Goal: Find contact information: Find contact information

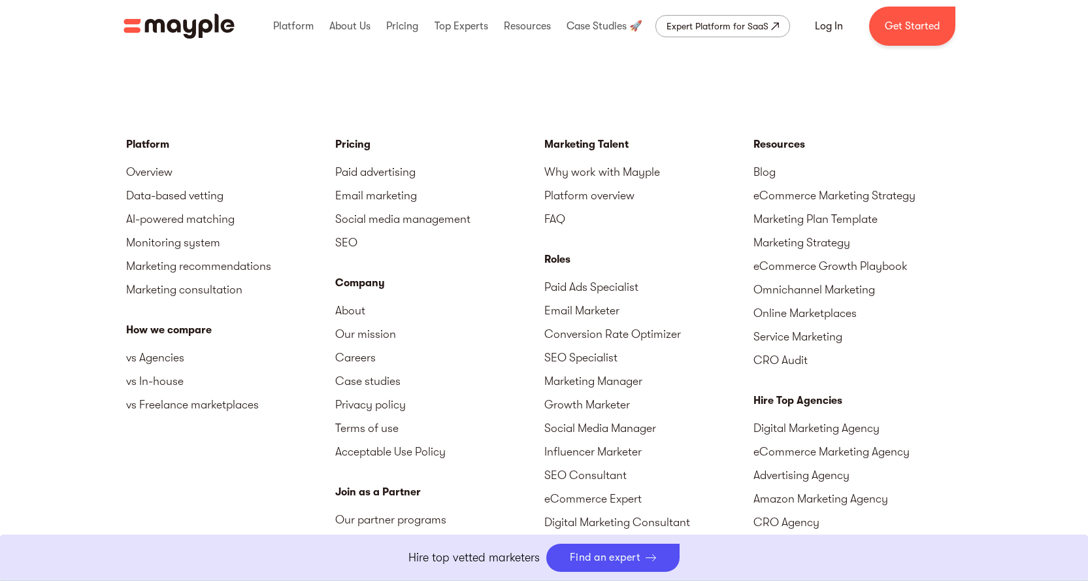
scroll to position [4093, 0]
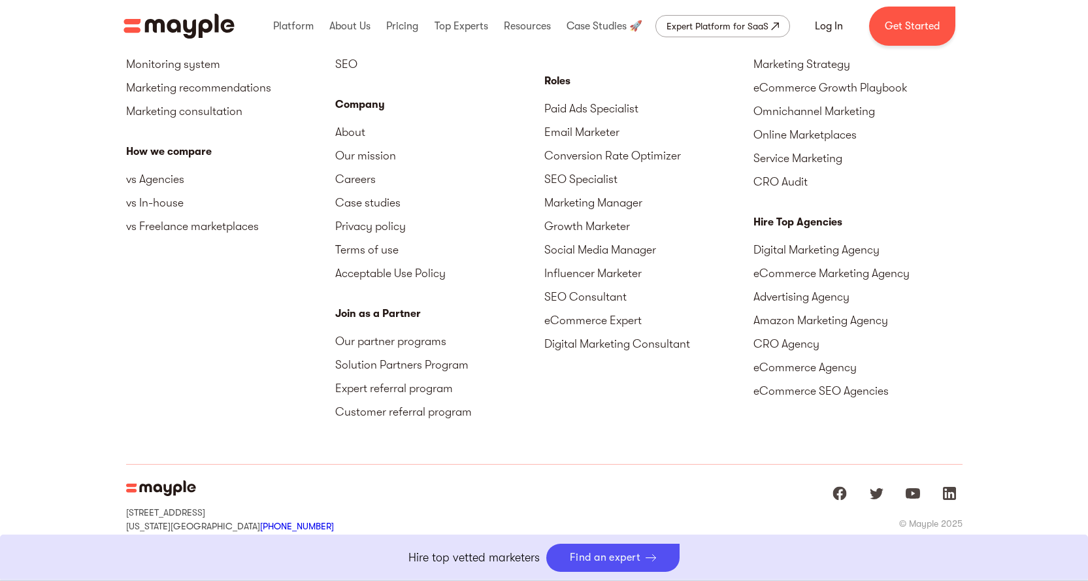
drag, startPoint x: 224, startPoint y: 493, endPoint x: 293, endPoint y: 497, distance: 69.4
click at [293, 497] on div "15 West 38 Street MB#532 New York, NY, US 10018 +1 929-335-6572 Sharon st. 4, G…" at bounding box center [544, 513] width 836 height 97
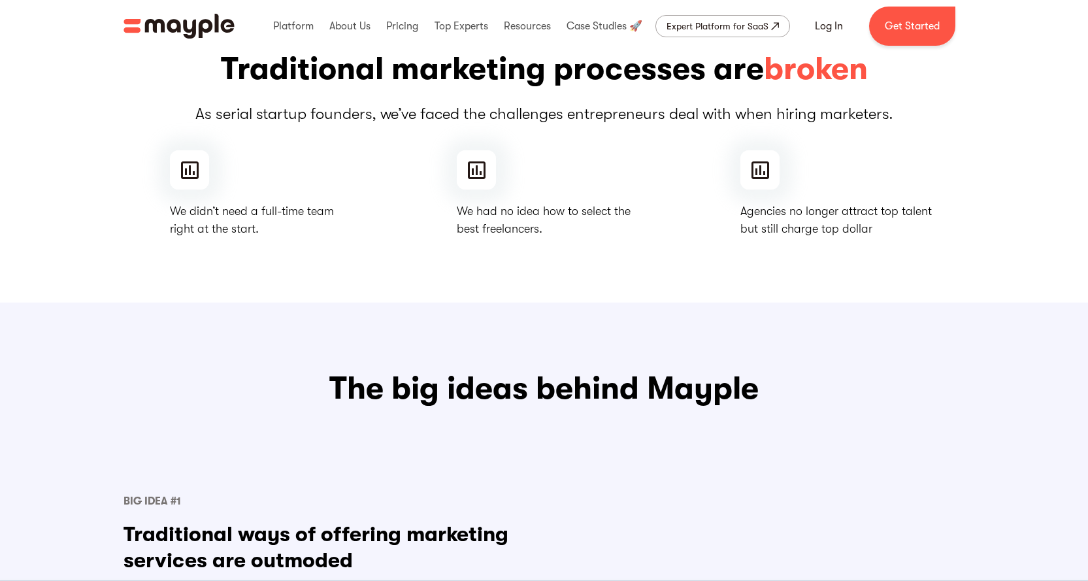
scroll to position [0, 0]
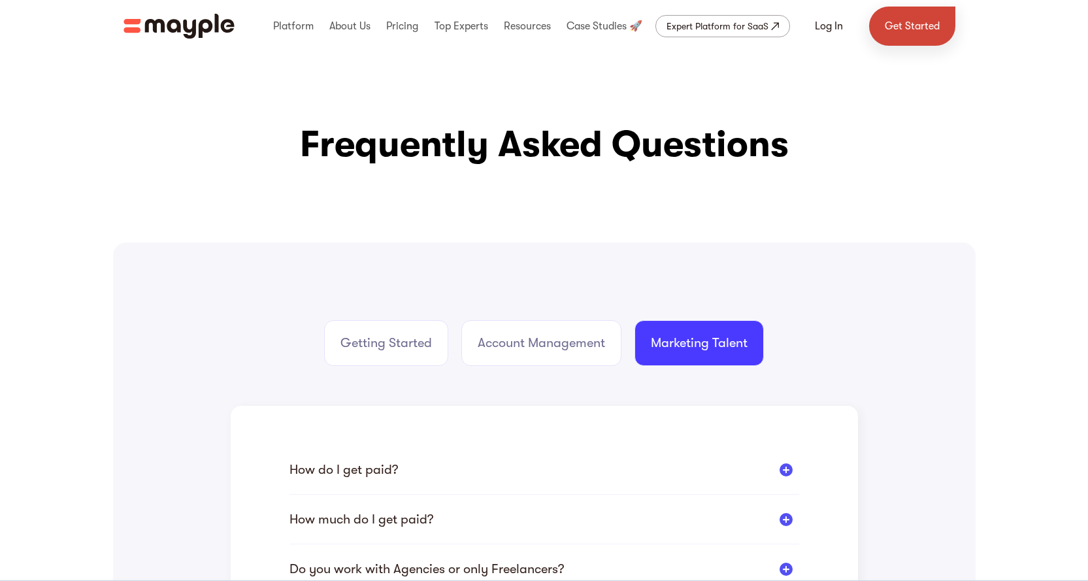
click at [887, 28] on link "Get Started" at bounding box center [912, 26] width 86 height 39
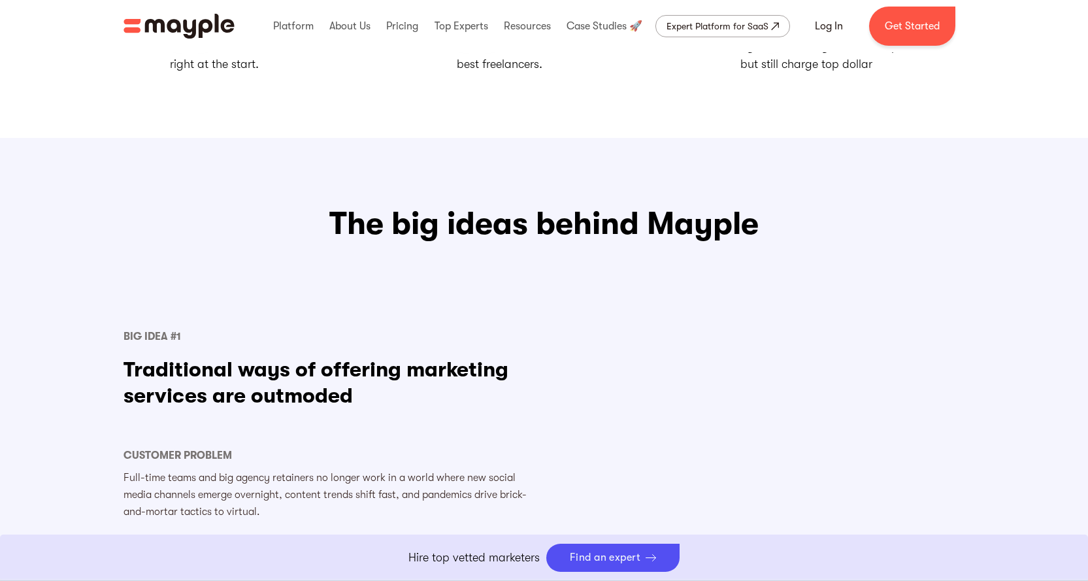
scroll to position [535, 0]
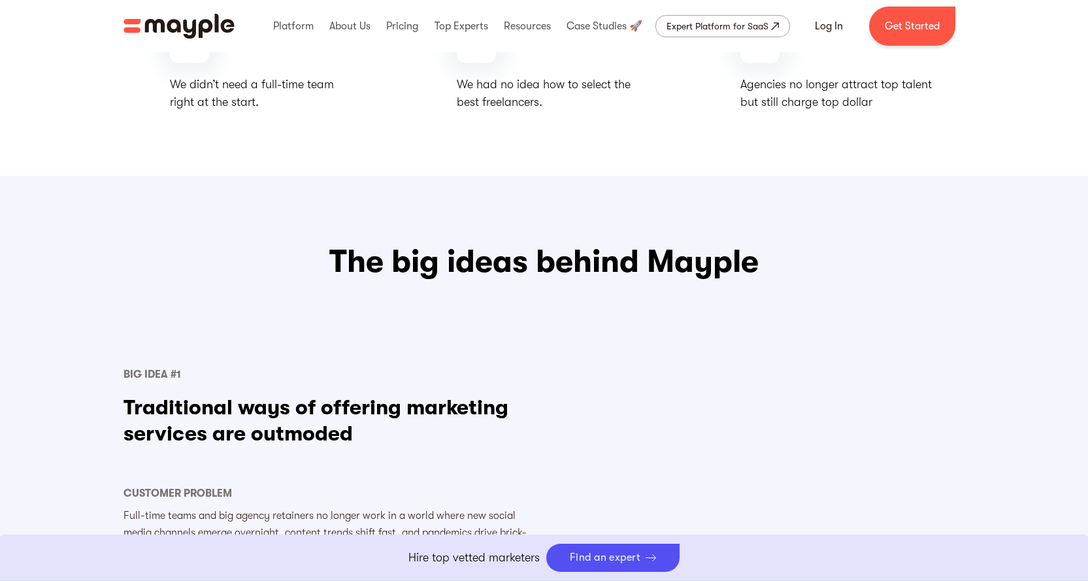
click at [601, 263] on h3 "The big ideas behind Mayple" at bounding box center [544, 262] width 842 height 42
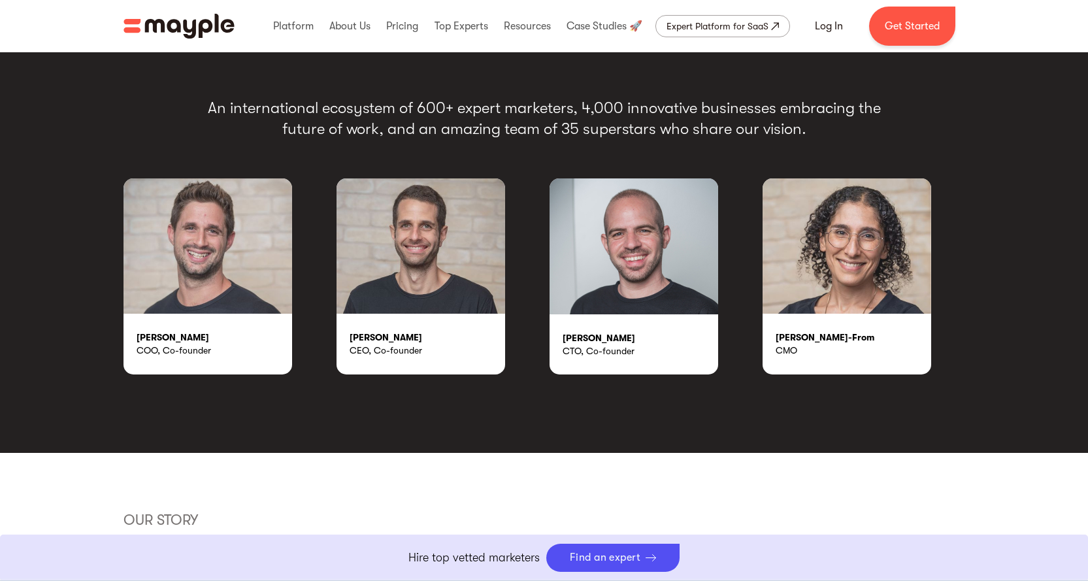
scroll to position [2299, 0]
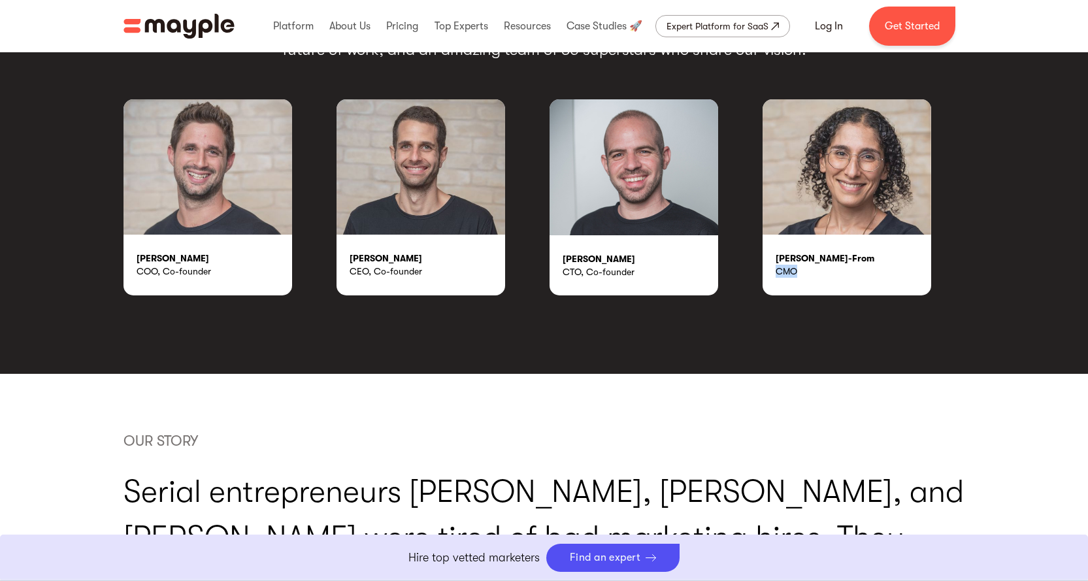
drag, startPoint x: 797, startPoint y: 270, endPoint x: 772, endPoint y: 269, distance: 24.8
click at [772, 269] on div "[PERSON_NAME]-From CMO" at bounding box center [847, 265] width 169 height 60
copy div "CMO"
click at [964, 267] on div "[PERSON_NAME], Co-founder [PERSON_NAME] CEO, Co-founder [PERSON_NAME] CTO, Co-f…" at bounding box center [544, 197] width 842 height 196
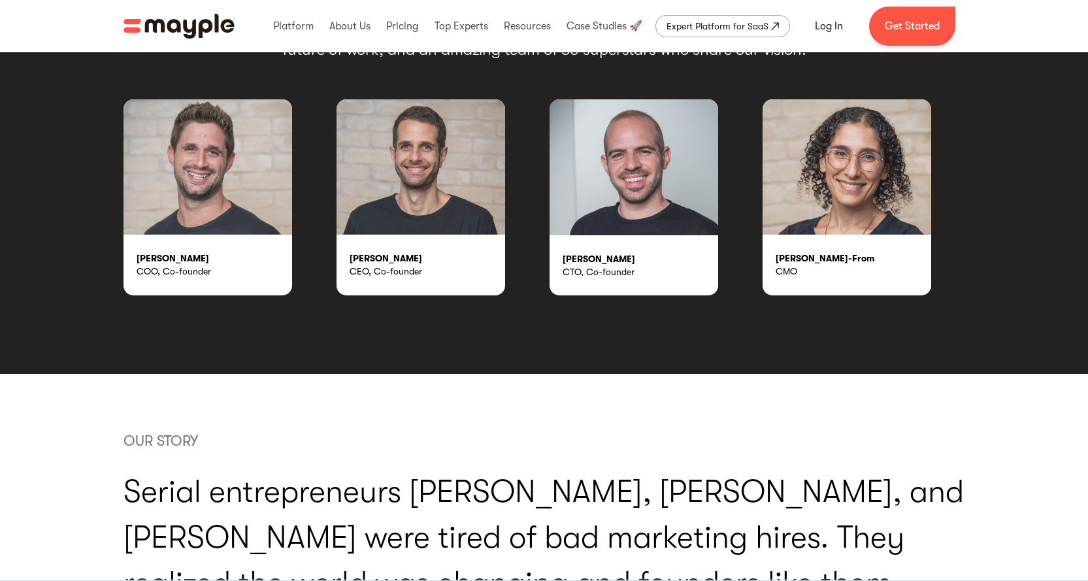
drag, startPoint x: 870, startPoint y: 220, endPoint x: 757, endPoint y: 222, distance: 113.1
click at [757, 222] on div "Omer Farkash COO, Co-founder Elad Donsky CEO, Co-founder Alon Diamant CTO, Co-f…" at bounding box center [544, 197] width 842 height 196
copy div "Rakefet Yacoby-From"
